Goal: Task Accomplishment & Management: Use online tool/utility

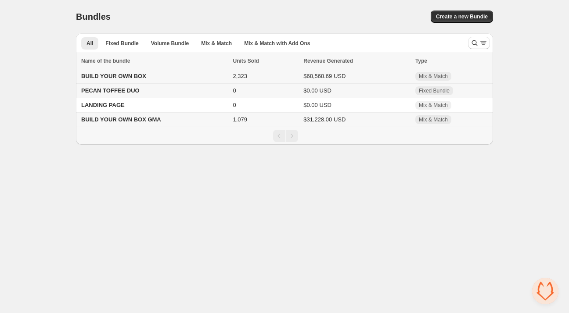
click at [123, 77] on span "BUILD YOUR OWN BOX" at bounding box center [113, 76] width 65 height 7
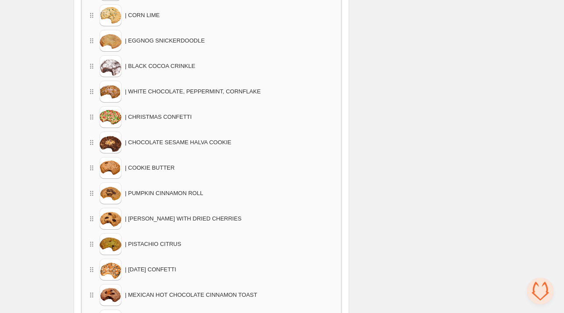
scroll to position [1097, 0]
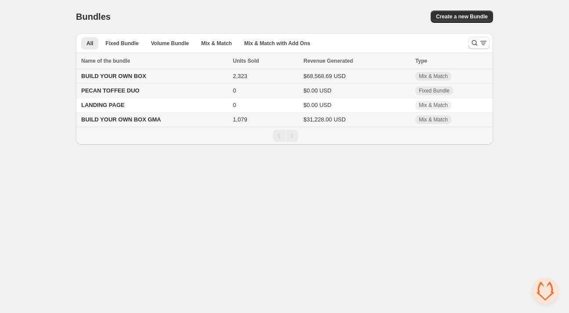
click at [122, 78] on span "BUILD YOUR OWN BOX" at bounding box center [113, 76] width 65 height 7
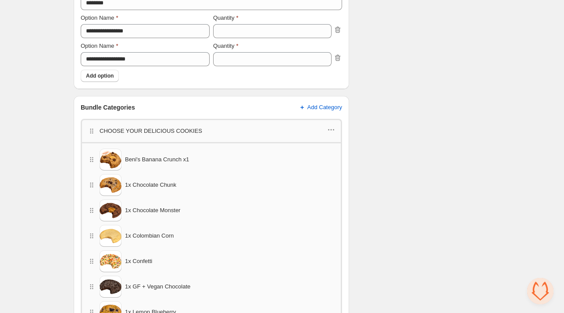
scroll to position [351, 0]
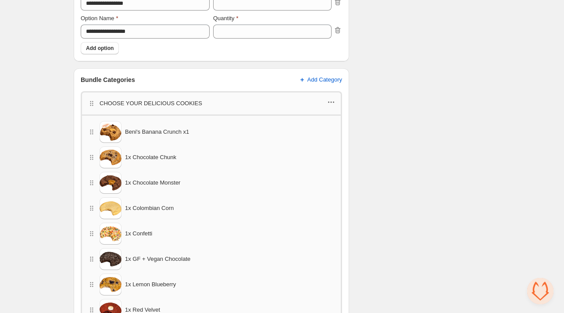
click at [332, 104] on icon "button" at bounding box center [331, 102] width 9 height 9
click at [331, 105] on icon "button" at bounding box center [331, 102] width 9 height 9
click at [340, 119] on span "Edit products" at bounding box center [337, 118] width 49 height 9
click at [91, 130] on icon "button" at bounding box center [91, 132] width 9 height 9
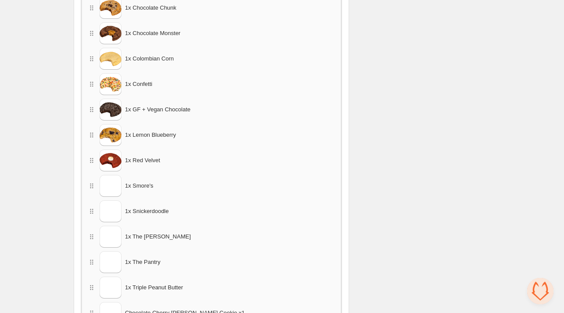
scroll to position [516, 0]
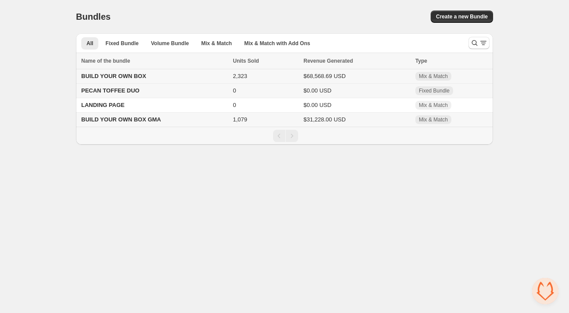
click at [132, 77] on span "BUILD YOUR OWN BOX" at bounding box center [113, 76] width 65 height 7
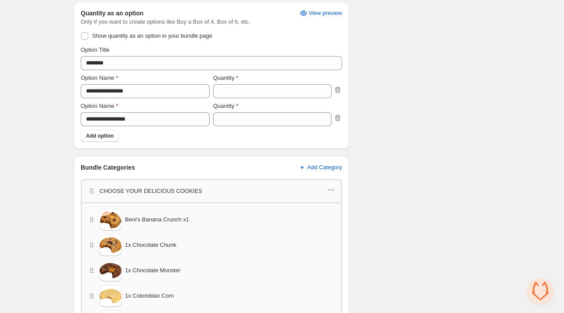
scroll to position [307, 0]
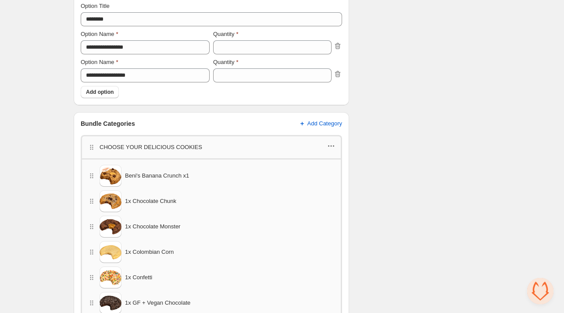
click at [333, 148] on icon "button" at bounding box center [331, 146] width 9 height 9
click at [343, 161] on span "Edit products" at bounding box center [337, 162] width 49 height 9
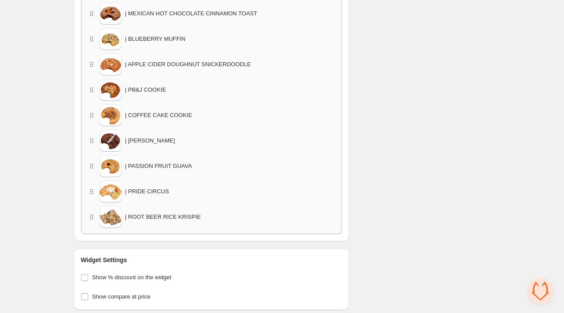
scroll to position [1376, 0]
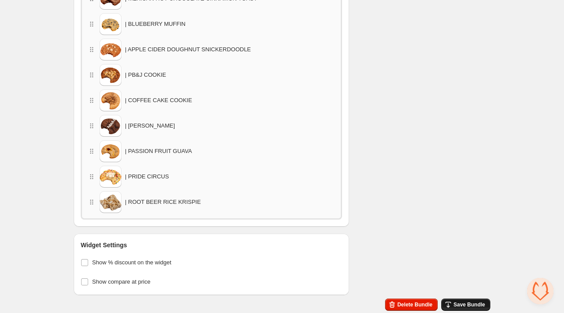
click at [474, 304] on span "Save Bundle" at bounding box center [470, 305] width 32 height 7
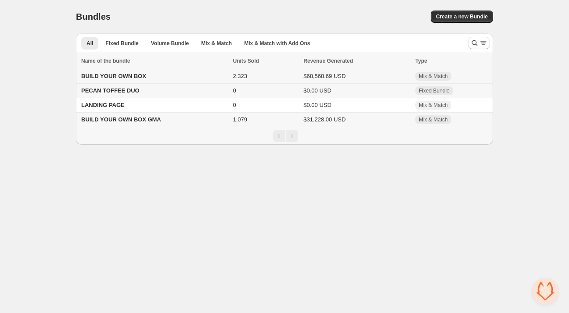
click at [123, 79] on span "BUILD YOUR OWN BOX" at bounding box center [113, 76] width 65 height 7
click at [132, 79] on span "BUILD YOUR OWN BOX" at bounding box center [113, 76] width 65 height 7
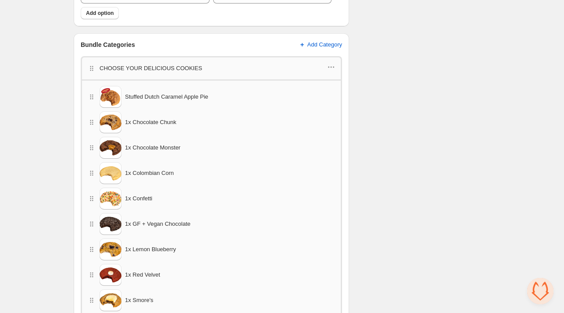
scroll to position [395, 0]
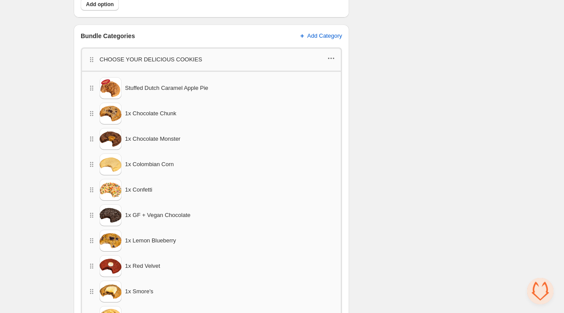
click at [331, 60] on icon "button" at bounding box center [331, 58] width 9 height 9
click at [338, 71] on span "Edit products" at bounding box center [337, 74] width 49 height 9
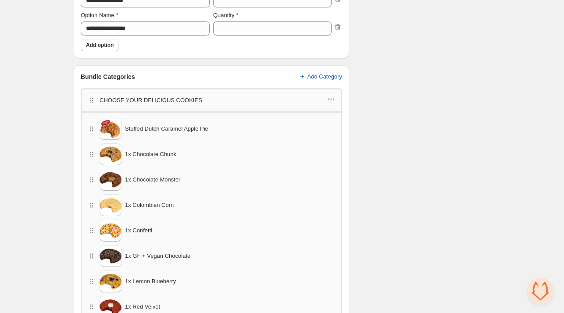
scroll to position [366, 0]
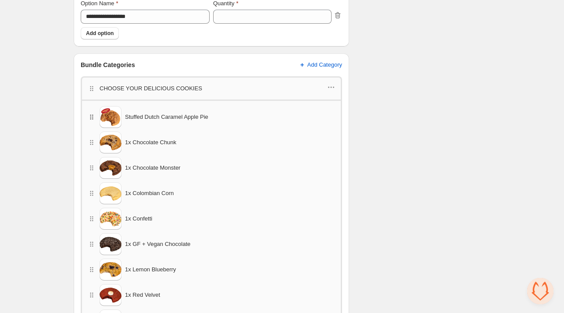
click at [92, 116] on icon "button" at bounding box center [91, 117] width 9 height 9
click at [164, 119] on span "Stuffed Dutch Caramel Apple Pie" at bounding box center [166, 117] width 83 height 9
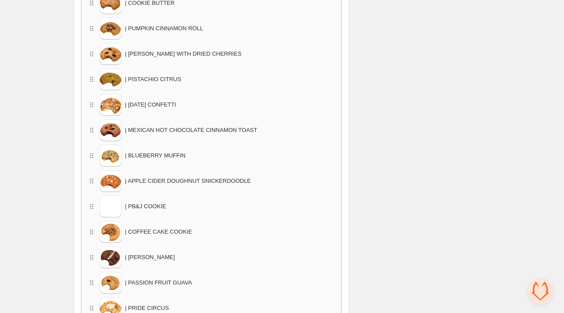
scroll to position [1376, 0]
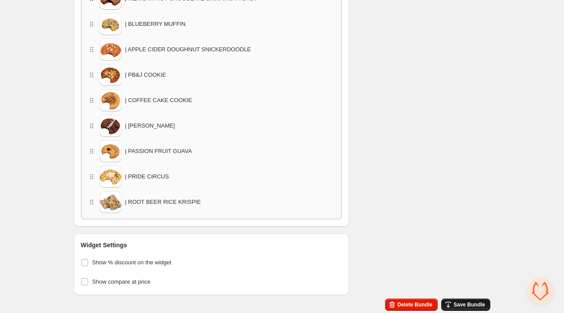
click at [485, 304] on span "Save Bundle" at bounding box center [470, 305] width 32 height 7
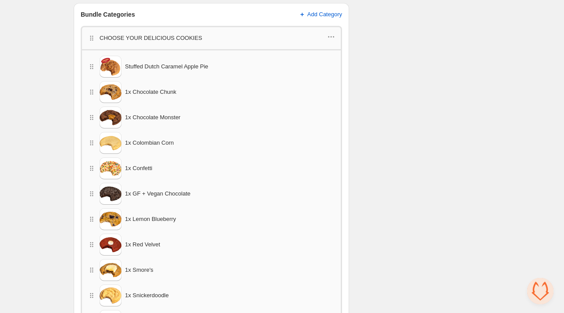
scroll to position [366, 0]
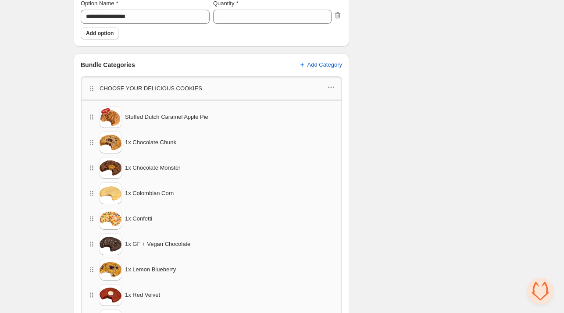
click at [206, 119] on span "Stuffed Dutch Caramel Apple Pie" at bounding box center [166, 117] width 83 height 9
click at [179, 113] on span "Stuffed Dutch Caramel Apple Pie" at bounding box center [166, 117] width 83 height 9
click at [337, 84] on div "CHOOSE YOUR DELICIOUS COOKIES" at bounding box center [212, 87] width 262 height 23
click at [334, 86] on icon "button" at bounding box center [331, 87] width 9 height 9
click at [337, 102] on span "Edit products" at bounding box center [337, 103] width 49 height 9
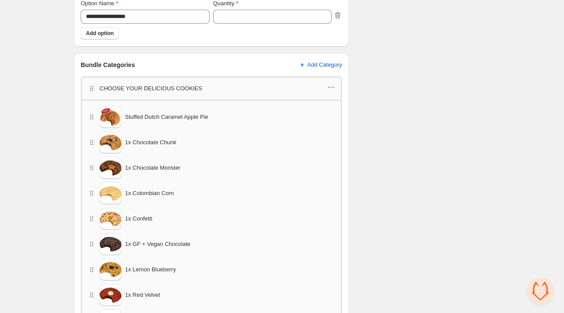
click at [336, 89] on div "CHOOSE YOUR DELICIOUS COOKIES" at bounding box center [212, 87] width 262 height 23
click at [334, 87] on icon "button" at bounding box center [333, 87] width 1 height 1
click at [328, 105] on span "Edit products" at bounding box center [337, 103] width 49 height 9
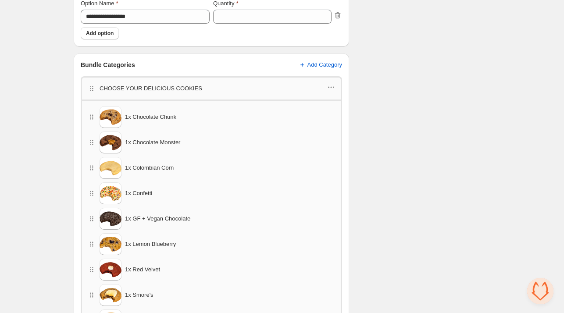
click at [337, 89] on div "CHOOSE YOUR DELICIOUS COOKIES" at bounding box center [212, 87] width 262 height 23
click at [328, 88] on icon "button" at bounding box center [331, 87] width 9 height 9
click at [328, 99] on span "Edit products" at bounding box center [337, 103] width 49 height 9
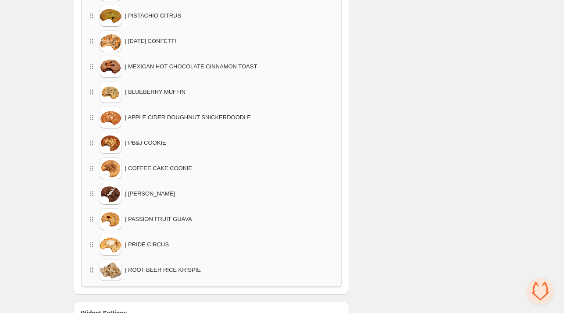
scroll to position [1376, 0]
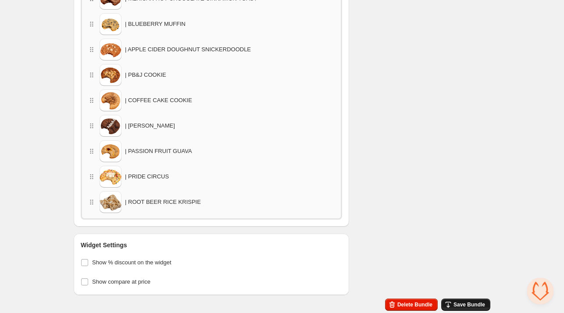
click at [464, 304] on span "Save Bundle" at bounding box center [470, 305] width 32 height 7
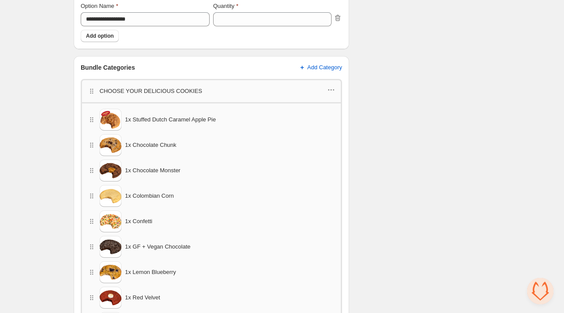
scroll to position [366, 0]
